Goal: Check status: Check status

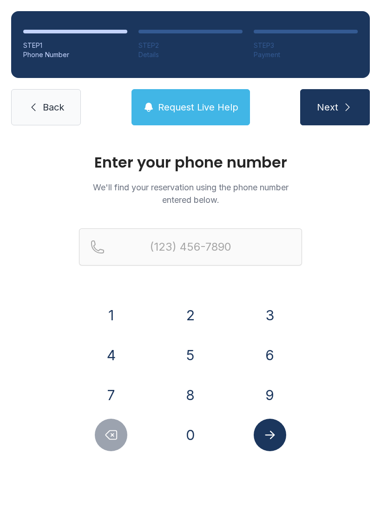
click at [188, 315] on button "2" at bounding box center [190, 315] width 32 height 32
click at [187, 314] on button "2" at bounding box center [190, 315] width 32 height 32
click at [187, 350] on button "5" at bounding box center [190, 355] width 32 height 32
click at [184, 363] on button "5" at bounding box center [190, 355] width 32 height 32
click at [192, 394] on button "8" at bounding box center [190, 395] width 32 height 32
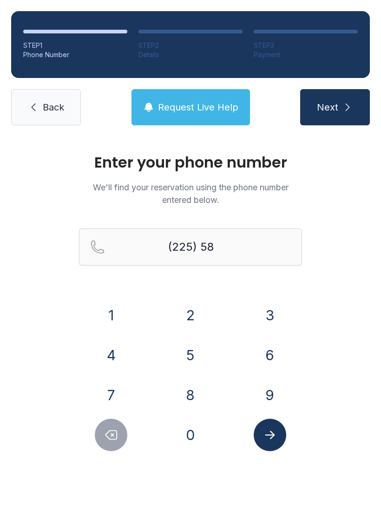
click at [202, 394] on button "8" at bounding box center [190, 395] width 32 height 32
click at [268, 392] on button "9" at bounding box center [269, 395] width 32 height 32
click at [191, 445] on button "0" at bounding box center [190, 435] width 32 height 32
click at [193, 392] on button "8" at bounding box center [190, 395] width 32 height 32
click at [196, 348] on button "5" at bounding box center [190, 355] width 32 height 32
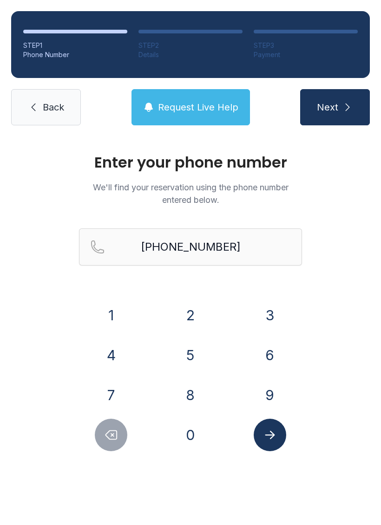
click at [269, 441] on icon "Submit lookup form" at bounding box center [270, 435] width 14 height 14
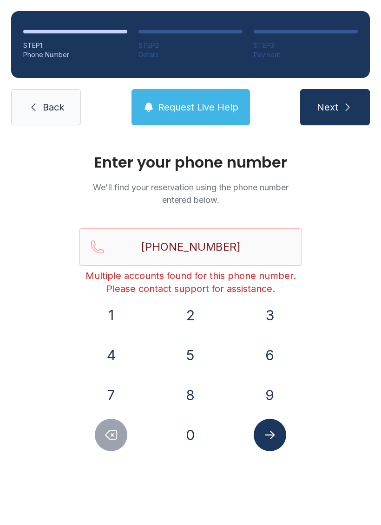
click at [214, 118] on button "Request Live Help" at bounding box center [190, 107] width 118 height 36
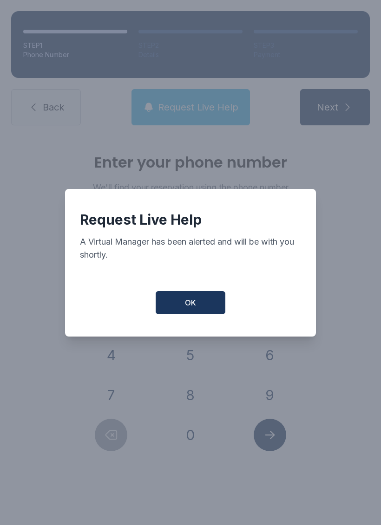
click at [202, 311] on button "OK" at bounding box center [190, 302] width 70 height 23
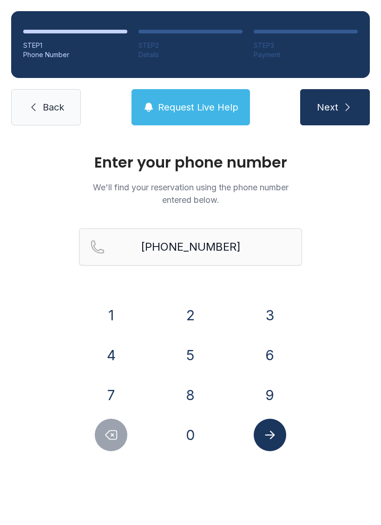
click at [348, 117] on button "Next" at bounding box center [335, 107] width 70 height 36
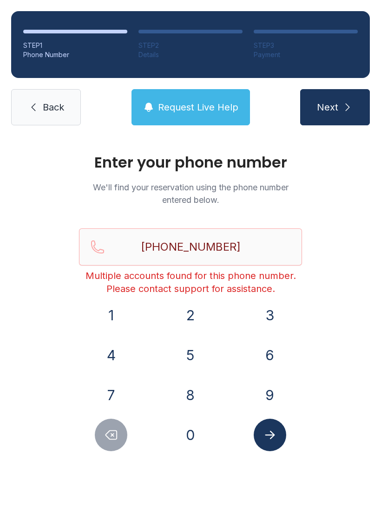
click at [329, 107] on span "Next" at bounding box center [326, 107] width 21 height 13
click at [120, 429] on button "Delete number" at bounding box center [111, 435] width 32 height 32
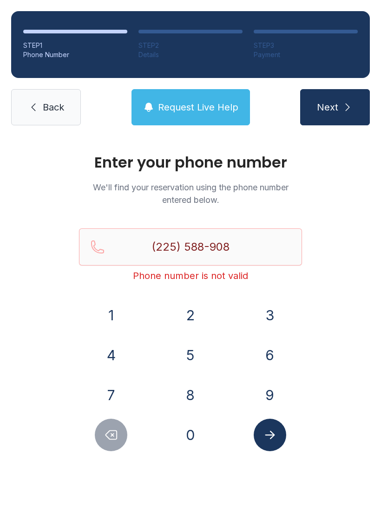
click at [120, 429] on button "Delete number" at bounding box center [111, 435] width 32 height 32
click at [118, 426] on button "Delete number" at bounding box center [111, 435] width 32 height 32
click at [109, 429] on icon "Delete number" at bounding box center [111, 435] width 14 height 14
click at [108, 429] on icon "Delete number" at bounding box center [111, 435] width 14 height 14
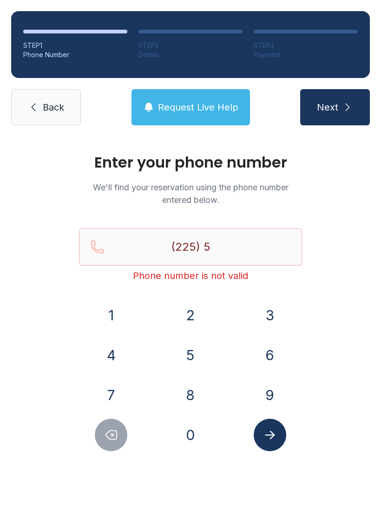
click at [112, 430] on icon "Delete number" at bounding box center [111, 435] width 14 height 14
click at [118, 431] on button "Delete number" at bounding box center [111, 435] width 32 height 32
type input "(2"
click at [118, 431] on icon "Delete number" at bounding box center [111, 435] width 14 height 14
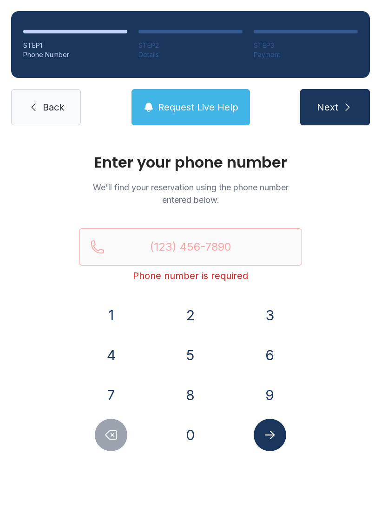
click at [111, 435] on icon "Delete number" at bounding box center [111, 435] width 14 height 14
click at [285, 312] on button "3" at bounding box center [269, 315] width 32 height 32
click at [200, 436] on button "0" at bounding box center [190, 435] width 32 height 32
click at [120, 302] on button "1" at bounding box center [111, 315] width 32 height 32
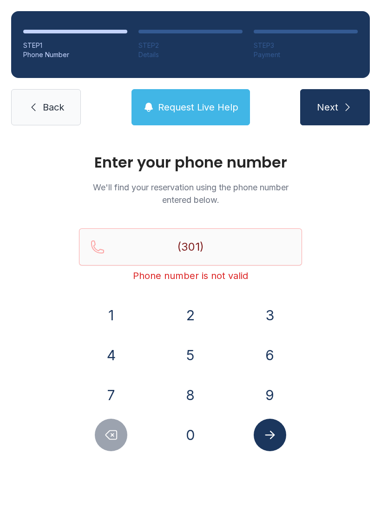
click at [283, 310] on button "3" at bounding box center [269, 315] width 32 height 32
click at [185, 355] on button "5" at bounding box center [190, 355] width 32 height 32
click at [115, 394] on button "7" at bounding box center [111, 395] width 32 height 32
click at [195, 316] on button "2" at bounding box center [190, 315] width 32 height 32
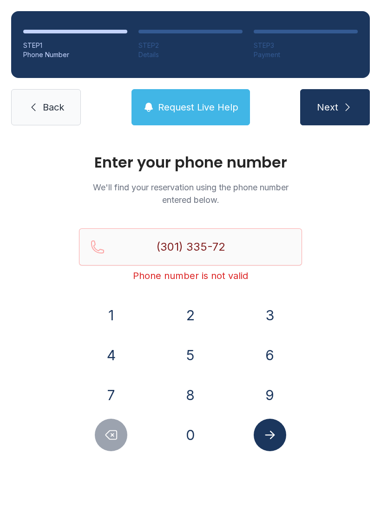
click at [272, 353] on button "6" at bounding box center [269, 355] width 32 height 32
click at [198, 312] on button "2" at bounding box center [190, 315] width 32 height 32
click at [274, 423] on button "Submit lookup form" at bounding box center [269, 435] width 32 height 32
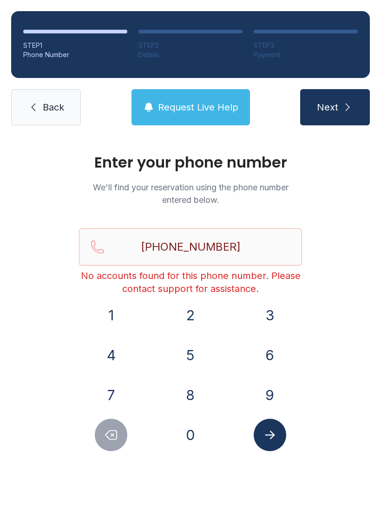
click at [103, 440] on button "Delete number" at bounding box center [111, 435] width 32 height 32
click at [120, 425] on button "Delete number" at bounding box center [111, 435] width 32 height 32
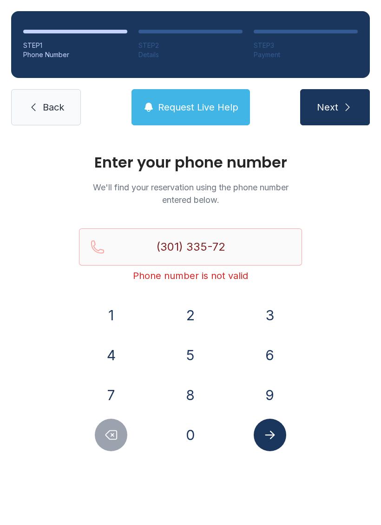
click at [121, 432] on button "Delete number" at bounding box center [111, 435] width 32 height 32
click at [120, 431] on button "Delete number" at bounding box center [111, 435] width 32 height 32
click at [125, 434] on button "Delete number" at bounding box center [111, 435] width 32 height 32
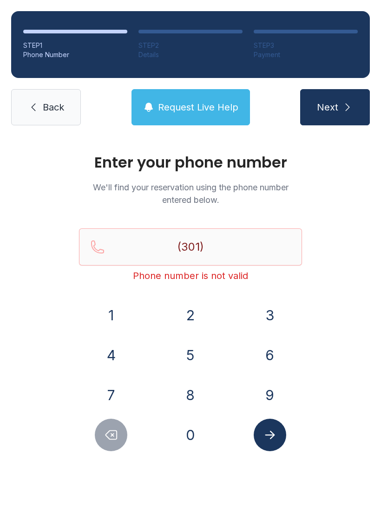
click at [121, 432] on button "Delete number" at bounding box center [111, 435] width 32 height 32
click at [120, 431] on button "Delete number" at bounding box center [111, 435] width 32 height 32
type input "(3"
click at [111, 437] on icon "Delete number" at bounding box center [111, 435] width 14 height 14
click at [111, 436] on icon "Delete number" at bounding box center [111, 435] width 11 height 9
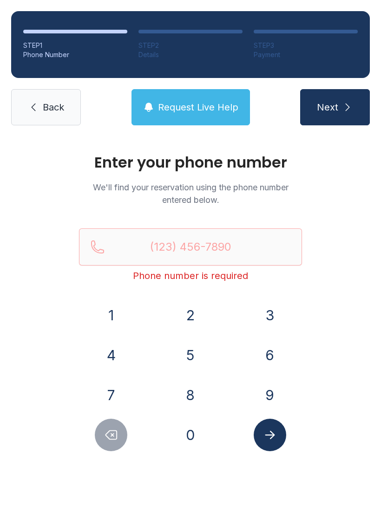
click at [127, 437] on button "Delete number" at bounding box center [111, 435] width 32 height 32
click at [126, 436] on button "Delete number" at bounding box center [111, 435] width 32 height 32
click at [126, 431] on button "Delete number" at bounding box center [111, 435] width 32 height 32
click at [129, 434] on div at bounding box center [111, 435] width 65 height 32
click at [107, 441] on icon "Delete number" at bounding box center [111, 435] width 14 height 14
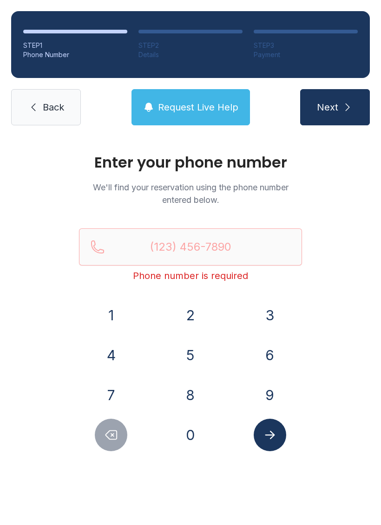
click at [107, 440] on icon "Delete number" at bounding box center [111, 435] width 14 height 14
click at [116, 439] on icon "Delete number" at bounding box center [111, 435] width 11 height 9
click at [37, 136] on div "Enter your phone number We'll find your reservation using the phone number ente…" at bounding box center [190, 312] width 381 height 352
click at [65, 123] on link "Back" at bounding box center [46, 107] width 70 height 36
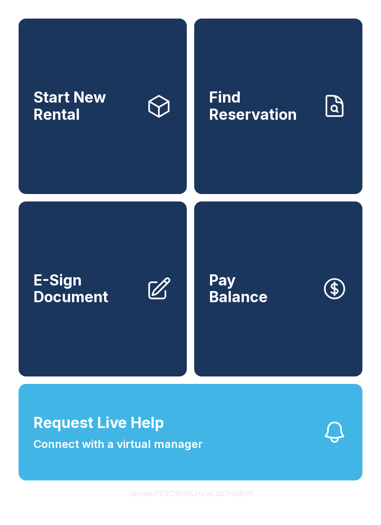
click at [97, 94] on link "Start New Rental" at bounding box center [103, 106] width 168 height 175
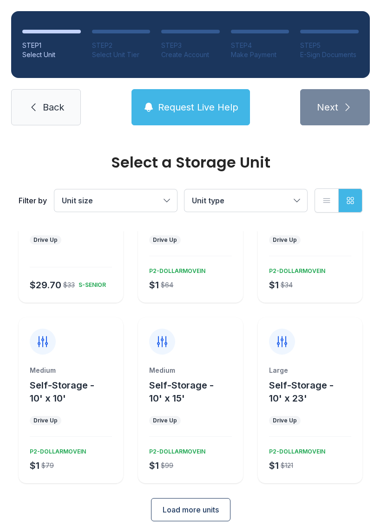
scroll to position [96, 0]
click at [38, 107] on icon at bounding box center [33, 107] width 11 height 11
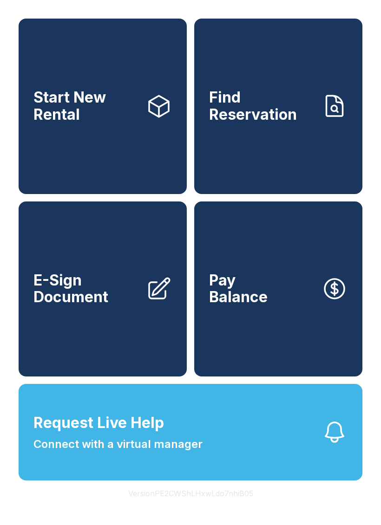
click at [270, 141] on link "Find Reservation" at bounding box center [278, 106] width 168 height 175
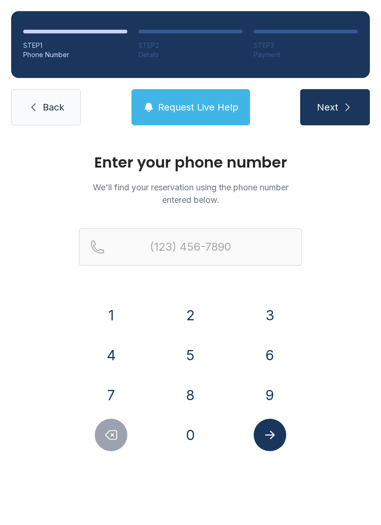
click at [194, 120] on button "Request Live Help" at bounding box center [190, 107] width 118 height 36
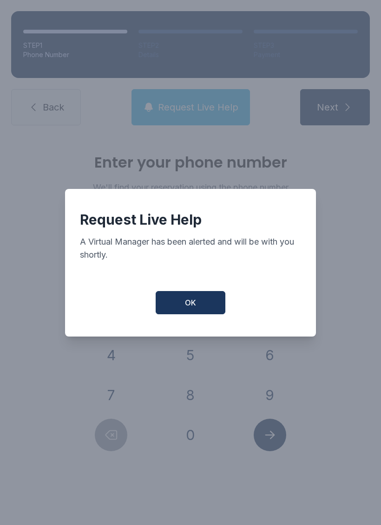
click at [173, 310] on button "OK" at bounding box center [190, 302] width 70 height 23
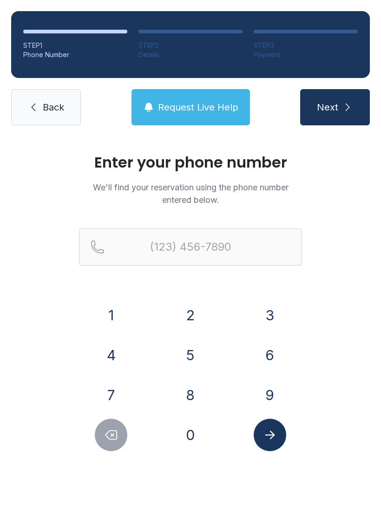
click at [187, 312] on button "2" at bounding box center [190, 315] width 32 height 32
click at [190, 360] on button "5" at bounding box center [190, 355] width 32 height 32
click at [332, 114] on button "Next" at bounding box center [335, 107] width 70 height 36
click at [194, 355] on button "5" at bounding box center [190, 355] width 32 height 32
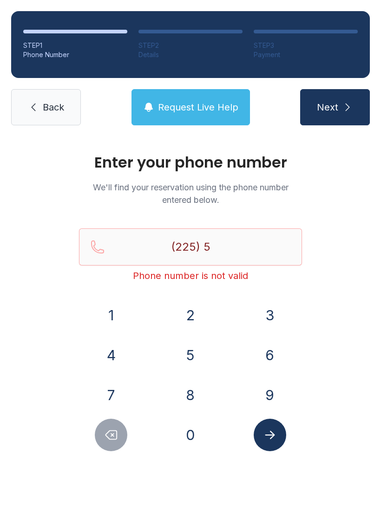
click at [193, 397] on button "8" at bounding box center [190, 395] width 32 height 32
click at [270, 387] on button "9" at bounding box center [269, 395] width 32 height 32
click at [203, 439] on button "0" at bounding box center [190, 435] width 32 height 32
click at [197, 395] on button "8" at bounding box center [190, 395] width 32 height 32
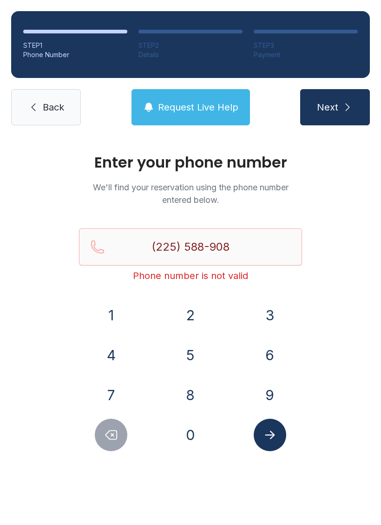
click at [196, 356] on button "5" at bounding box center [190, 355] width 32 height 32
click at [272, 432] on icon "Submit lookup form" at bounding box center [270, 435] width 14 height 14
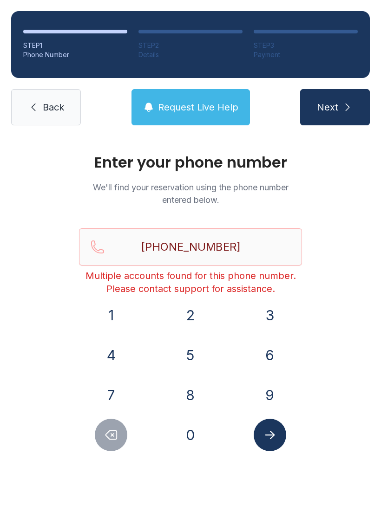
click at [268, 441] on icon "Submit lookup form" at bounding box center [270, 435] width 14 height 14
click at [95, 248] on input "[PHONE_NUMBER]" at bounding box center [190, 246] width 223 height 37
click at [358, 339] on div "Enter your phone number We'll find your reservation using the phone number ente…" at bounding box center [190, 312] width 381 height 352
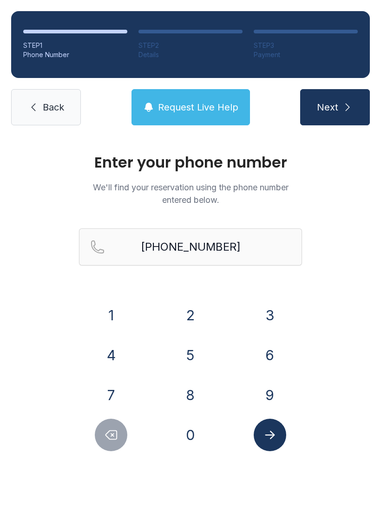
click at [220, 115] on button "Request Live Help" at bounding box center [190, 107] width 118 height 36
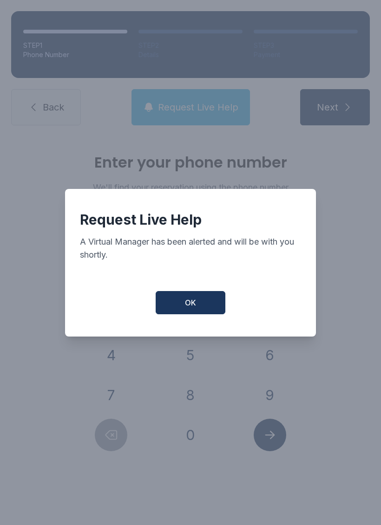
click at [201, 308] on button "OK" at bounding box center [190, 302] width 70 height 23
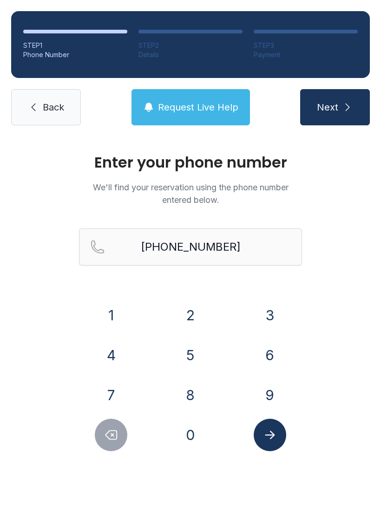
click at [212, 97] on button "Request Live Help" at bounding box center [190, 107] width 118 height 36
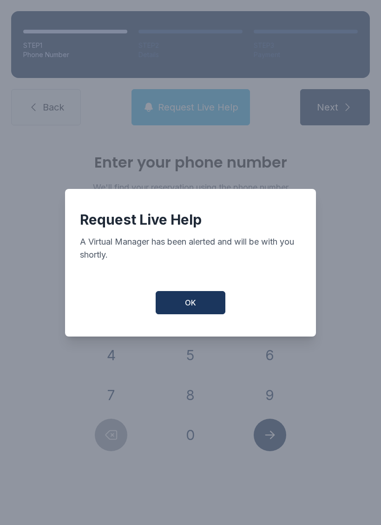
click at [214, 308] on button "OK" at bounding box center [190, 302] width 70 height 23
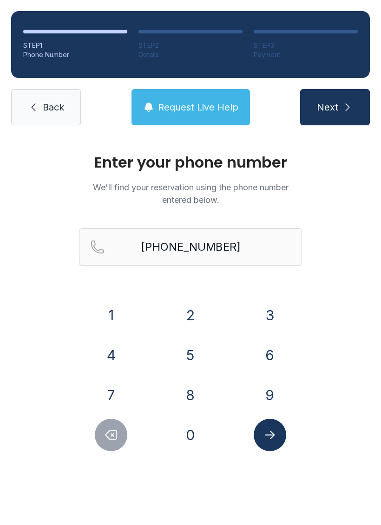
click at [224, 103] on span "Request Live Help" at bounding box center [198, 107] width 80 height 13
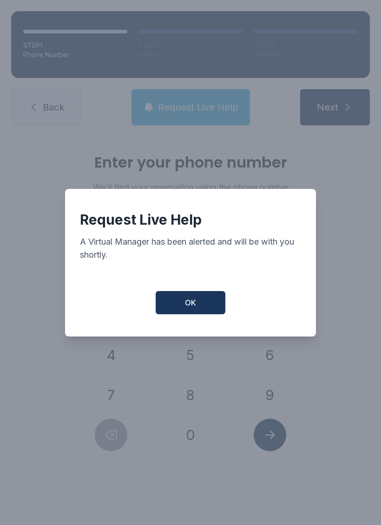
click at [206, 303] on button "OK" at bounding box center [190, 302] width 70 height 23
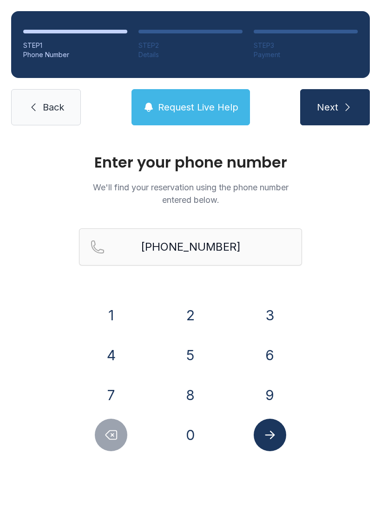
click at [113, 439] on icon "Delete number" at bounding box center [111, 435] width 14 height 14
type input "(225) 588-908"
click at [50, 113] on span "Back" at bounding box center [53, 107] width 21 height 13
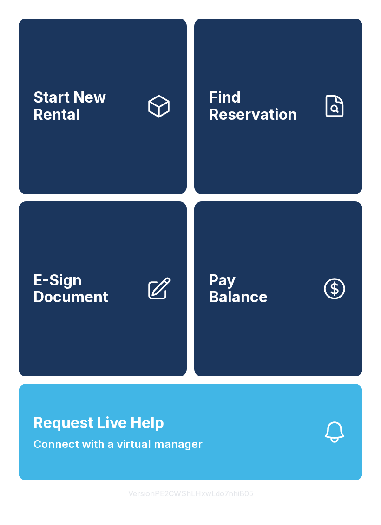
click at [236, 443] on button "Request Live Help Connect with a virtual manager" at bounding box center [190, 432] width 343 height 97
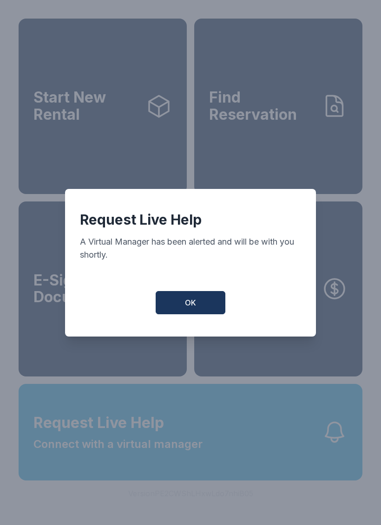
click at [191, 314] on button "OK" at bounding box center [190, 302] width 70 height 23
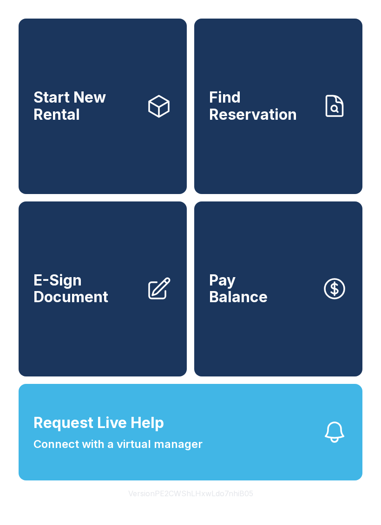
click at [284, 144] on link "Find Reservation" at bounding box center [278, 106] width 168 height 175
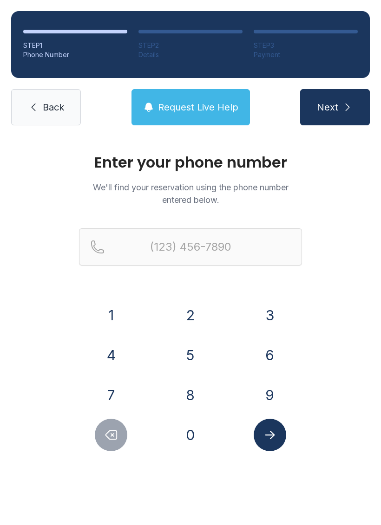
click at [194, 310] on button "2" at bounding box center [190, 315] width 32 height 32
click at [196, 351] on button "5" at bounding box center [190, 355] width 32 height 32
click at [195, 350] on button "5" at bounding box center [190, 355] width 32 height 32
click at [187, 394] on button "8" at bounding box center [190, 395] width 32 height 32
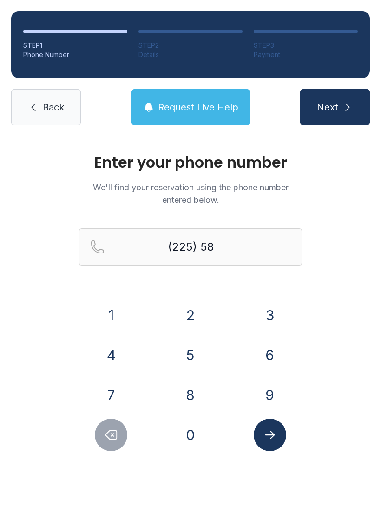
click at [187, 394] on button "8" at bounding box center [190, 395] width 32 height 32
click at [273, 394] on button "9" at bounding box center [269, 395] width 32 height 32
click at [200, 437] on button "0" at bounding box center [190, 435] width 32 height 32
click at [197, 398] on button "8" at bounding box center [190, 395] width 32 height 32
click at [200, 367] on button "5" at bounding box center [190, 355] width 32 height 32
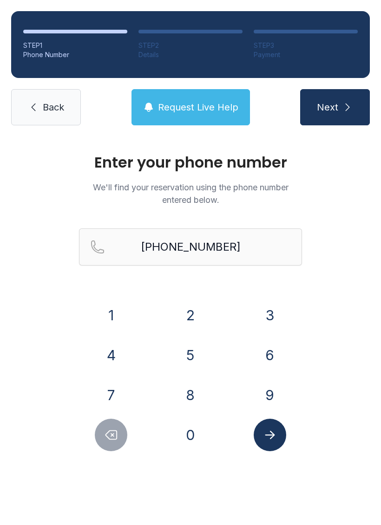
click at [276, 448] on button "Submit lookup form" at bounding box center [269, 435] width 32 height 32
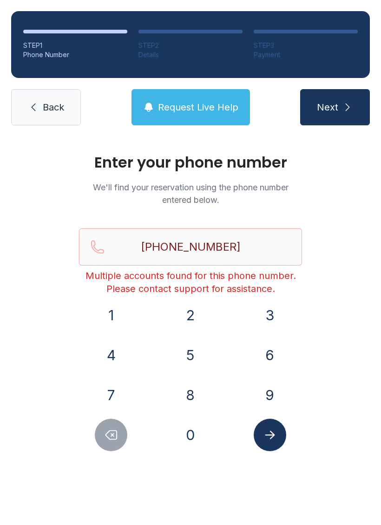
click at [281, 445] on button "Submit lookup form" at bounding box center [269, 435] width 32 height 32
click at [117, 444] on button "Delete number" at bounding box center [111, 435] width 32 height 32
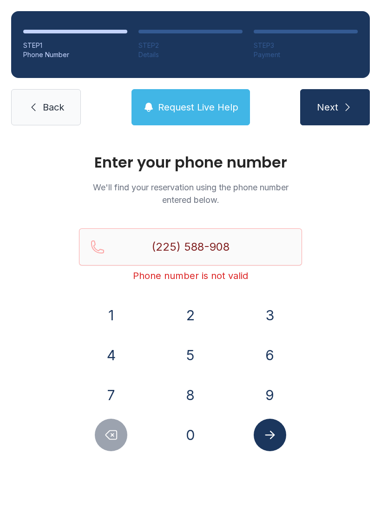
click at [116, 444] on button "Delete number" at bounding box center [111, 435] width 32 height 32
click at [117, 436] on icon "Delete number" at bounding box center [111, 435] width 14 height 14
click at [117, 433] on icon "Delete number" at bounding box center [111, 435] width 11 height 9
click at [116, 432] on icon "Delete number" at bounding box center [111, 435] width 11 height 9
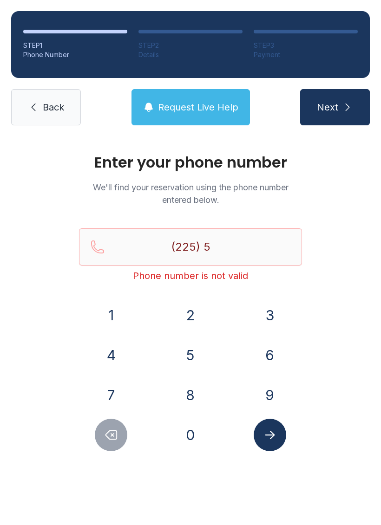
click at [98, 436] on button "Delete number" at bounding box center [111, 435] width 32 height 32
click at [97, 436] on button "Delete number" at bounding box center [111, 435] width 32 height 32
click at [115, 432] on icon "Delete number" at bounding box center [111, 435] width 14 height 14
type input "(2"
click at [115, 432] on icon "Delete number" at bounding box center [111, 435] width 14 height 14
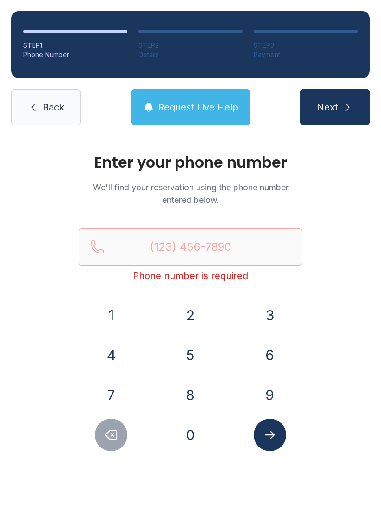
click at [119, 437] on button "Delete number" at bounding box center [111, 435] width 32 height 32
click at [43, 112] on span "Back" at bounding box center [53, 107] width 21 height 13
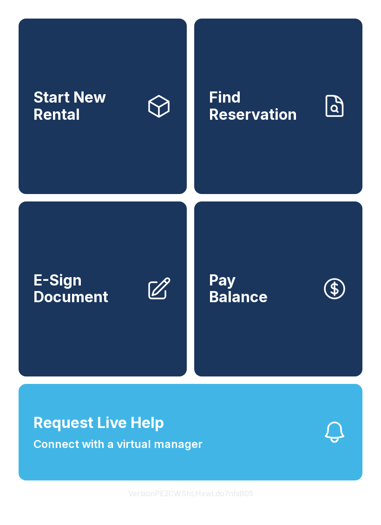
click at [96, 306] on span "E-Sign Document" at bounding box center [85, 289] width 105 height 34
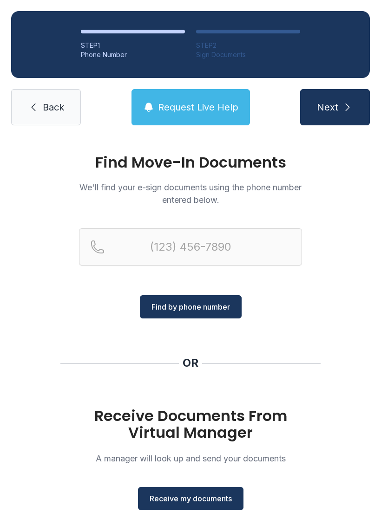
click at [45, 109] on span "Back" at bounding box center [53, 107] width 21 height 13
